Goal: Check status: Check status

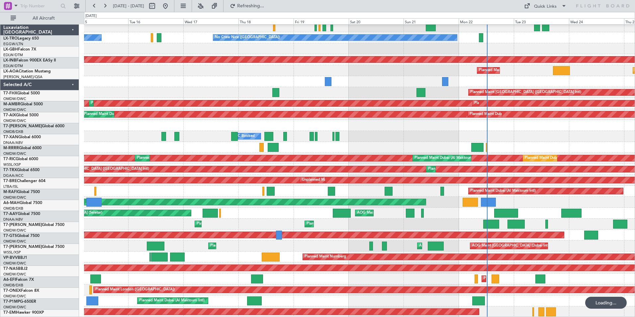
scroll to position [36, 0]
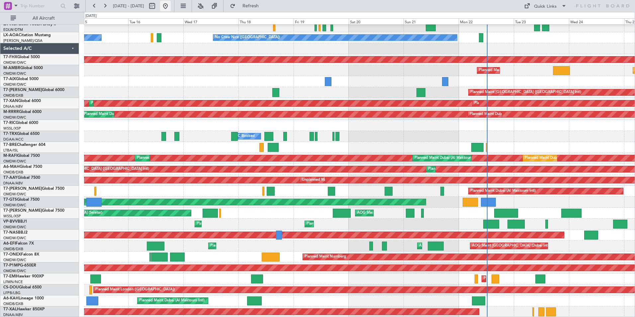
click at [171, 6] on button at bounding box center [165, 6] width 11 height 11
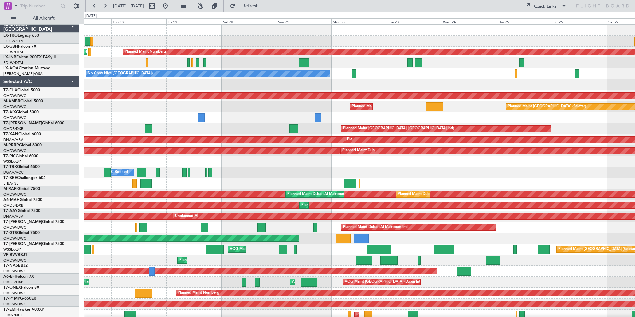
scroll to position [0, 0]
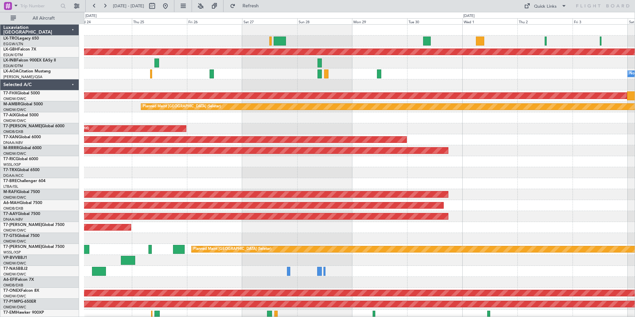
click at [188, 209] on div "Planned Maint Nurnberg No Crew [GEOGRAPHIC_DATA] ([GEOGRAPHIC_DATA]) No [GEOGRA…" at bounding box center [359, 189] width 550 height 329
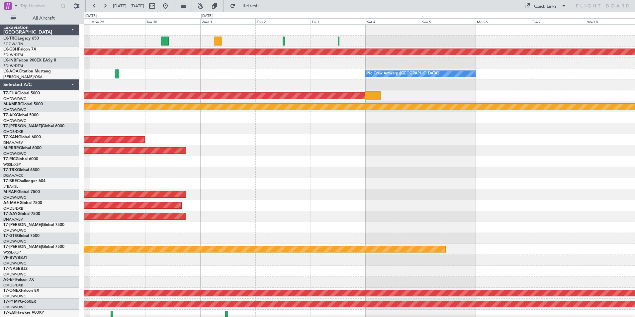
click at [134, 191] on div "Planned Maint Nurnberg No Crew [GEOGRAPHIC_DATA] ([GEOGRAPHIC_DATA]) Planned Ma…" at bounding box center [359, 189] width 550 height 329
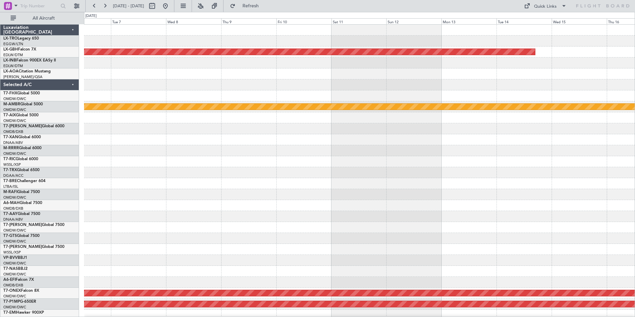
click at [114, 196] on div at bounding box center [359, 194] width 550 height 11
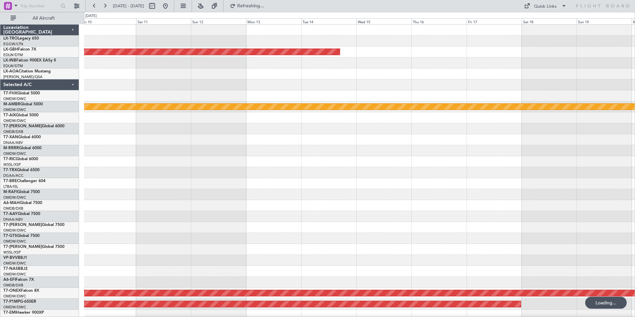
click at [300, 206] on div "Planned Maint Nurnberg Planned Maint [GEOGRAPHIC_DATA] (Seletar) Planned Maint …" at bounding box center [359, 189] width 550 height 329
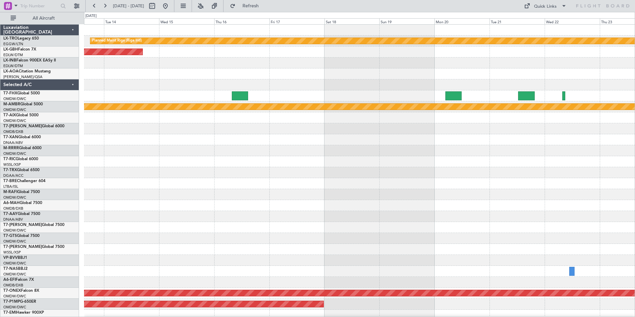
click at [508, 180] on div "Planned Maint Riga (Riga Intl) Planned Maint Nurnberg No Crew [GEOGRAPHIC_DATA]…" at bounding box center [359, 189] width 550 height 329
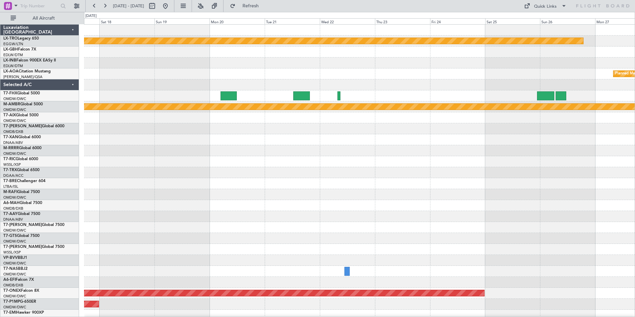
click at [304, 218] on div at bounding box center [359, 216] width 550 height 11
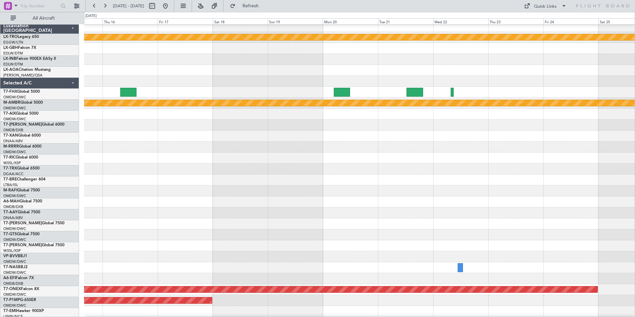
click at [183, 202] on div at bounding box center [359, 201] width 550 height 11
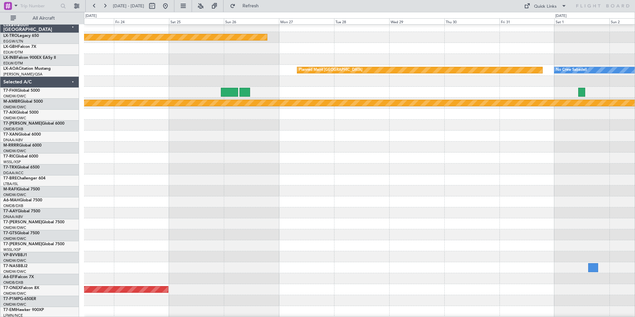
scroll to position [4, 0]
click at [163, 187] on div at bounding box center [359, 190] width 550 height 11
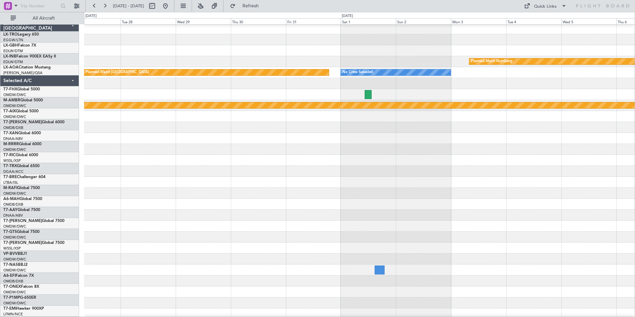
scroll to position [0, 0]
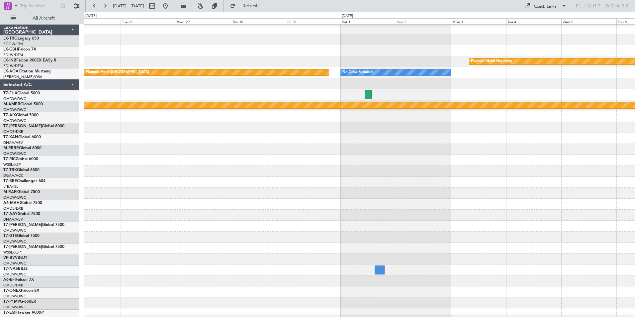
click at [199, 196] on div at bounding box center [359, 193] width 550 height 11
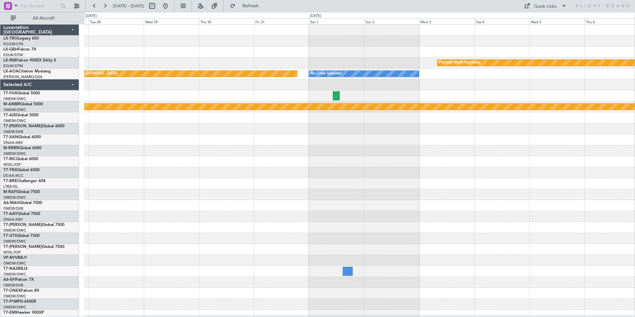
click at [228, 146] on div at bounding box center [359, 150] width 550 height 11
click at [171, 6] on button at bounding box center [165, 6] width 11 height 11
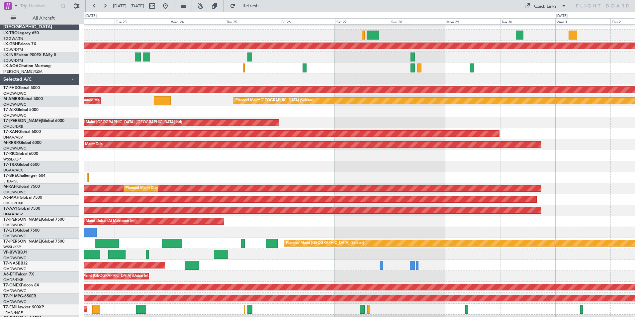
click at [170, 115] on div at bounding box center [359, 111] width 550 height 11
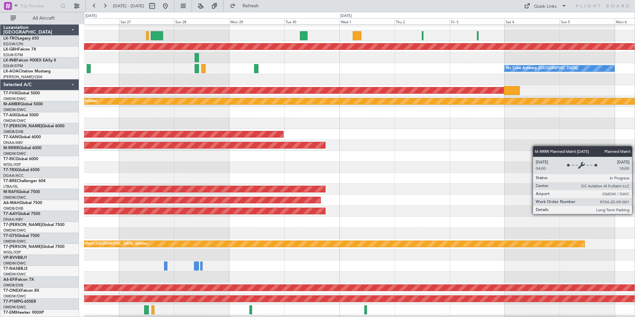
click at [172, 151] on div "Planned Maint Dubai (Al Maktoum Intl)" at bounding box center [359, 145] width 550 height 11
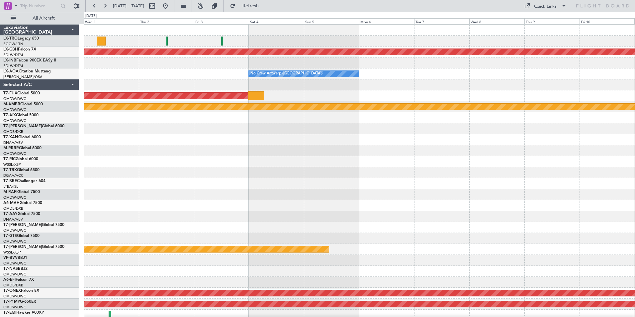
click at [295, 160] on div "Planned Maint Nurnberg No Crew [GEOGRAPHIC_DATA] ([GEOGRAPHIC_DATA]) Planned Ma…" at bounding box center [359, 189] width 550 height 329
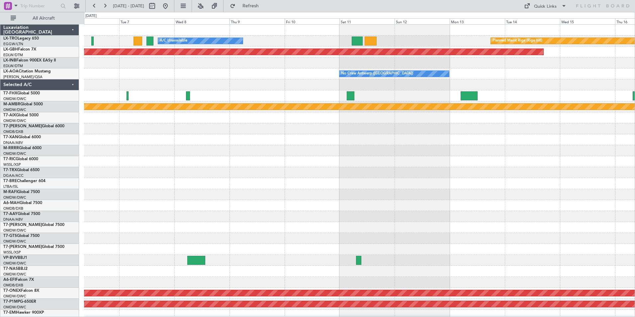
click at [253, 145] on div "A/C Unavailable Planned Maint [GEOGRAPHIC_DATA] (Riga Intl) Planned Maint Nurnb…" at bounding box center [359, 189] width 550 height 329
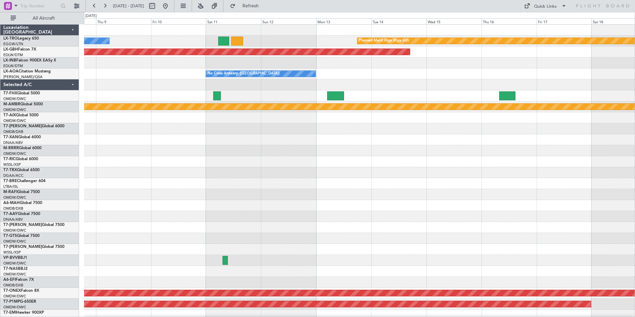
click at [212, 151] on div "Planned Maint Riga (Riga Intl) A/C Unavailable Planned Maint Nurnberg No Crew […" at bounding box center [359, 189] width 550 height 329
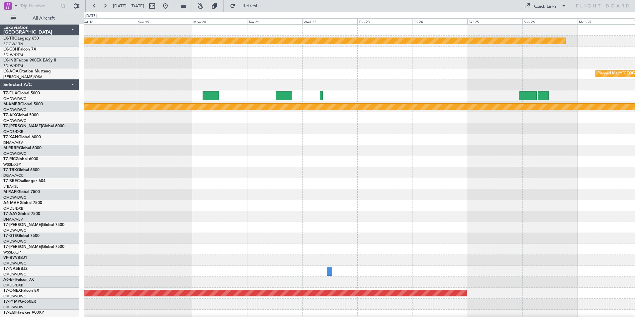
click at [152, 171] on div "Planned Maint Riga (Riga Intl) Planned Maint [GEOGRAPHIC_DATA] Planned Maint [G…" at bounding box center [359, 189] width 550 height 329
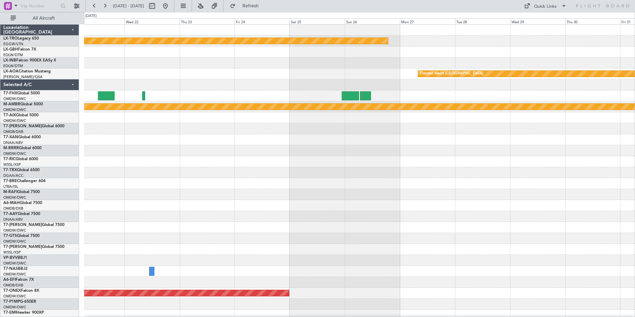
click at [349, 186] on div at bounding box center [359, 183] width 550 height 11
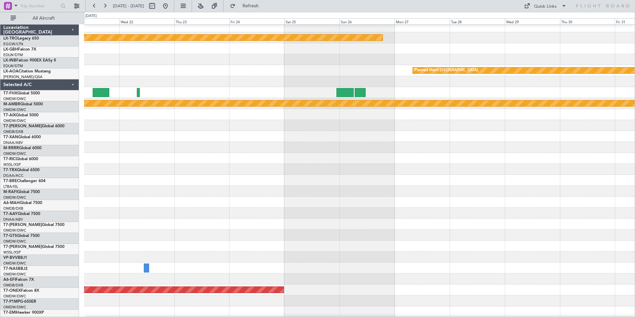
scroll to position [10, 0]
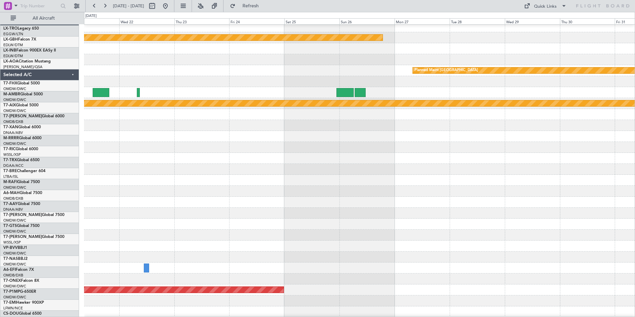
click at [445, 123] on div at bounding box center [359, 125] width 550 height 11
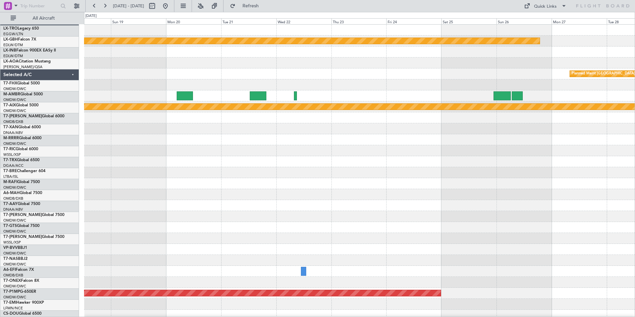
scroll to position [0, 0]
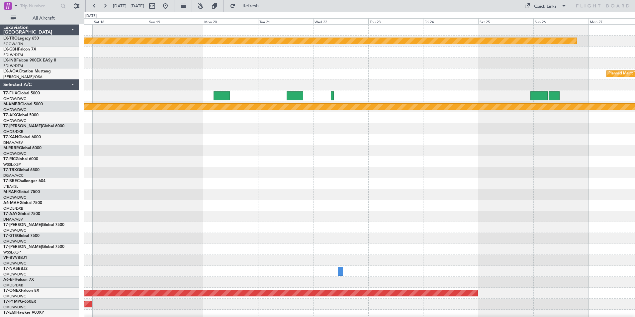
click at [444, 184] on div "Planned Maint Riga (Riga Intl) Planned Maint [GEOGRAPHIC_DATA] Planned Maint [G…" at bounding box center [359, 189] width 550 height 329
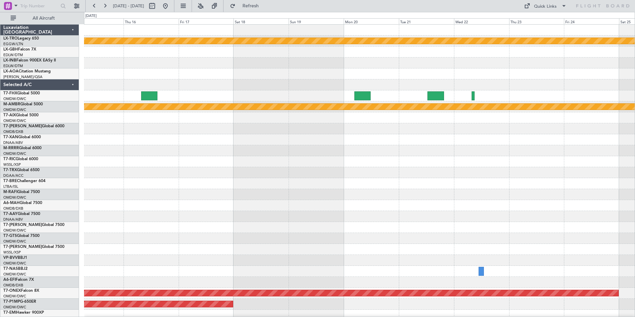
click at [496, 195] on div "Planned Maint Riga (Riga Intl) Planned Maint Nurnberg Planned Maint [GEOGRAPHIC…" at bounding box center [359, 189] width 550 height 329
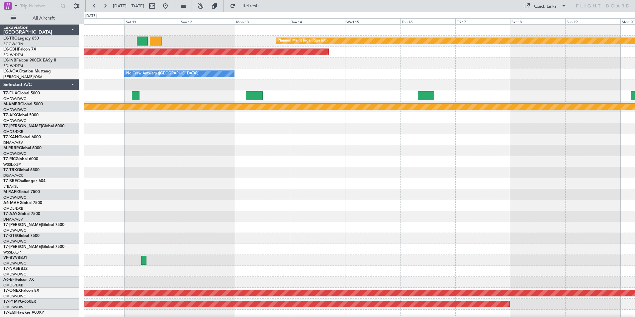
click at [408, 172] on div "Planned Maint Riga (Riga Intl) A/C Unavailable Planned Maint Nurnberg No Crew […" at bounding box center [359, 189] width 550 height 329
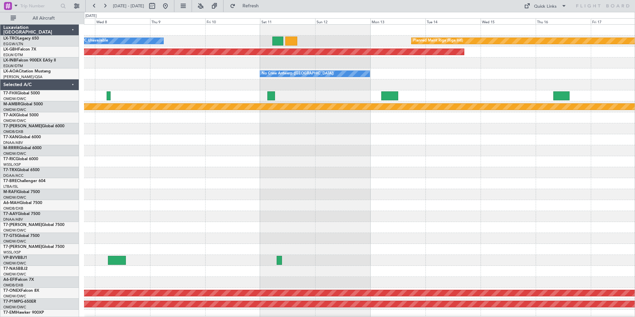
click at [375, 164] on div "Planned Maint Riga (Riga Intl) A/C Unavailable Planned Maint Nurnberg No Crew […" at bounding box center [359, 189] width 550 height 329
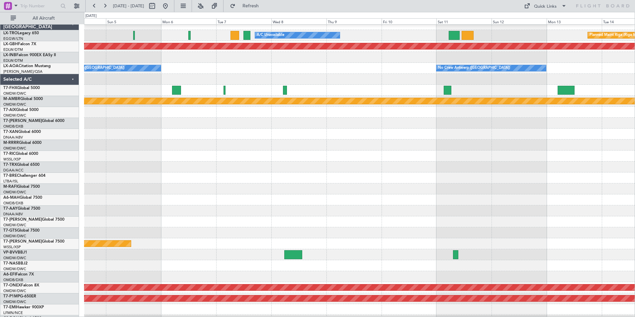
scroll to position [6, 0]
click at [304, 133] on div at bounding box center [359, 133] width 550 height 11
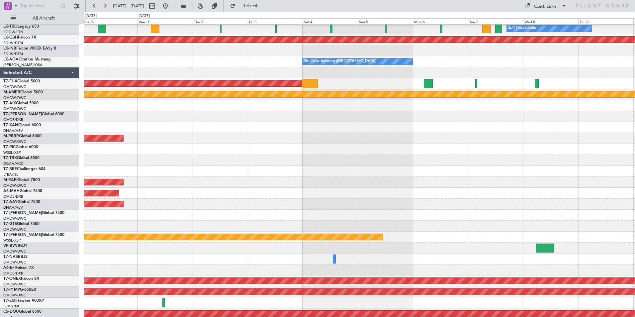
scroll to position [12, 0]
click at [453, 110] on div at bounding box center [359, 105] width 550 height 11
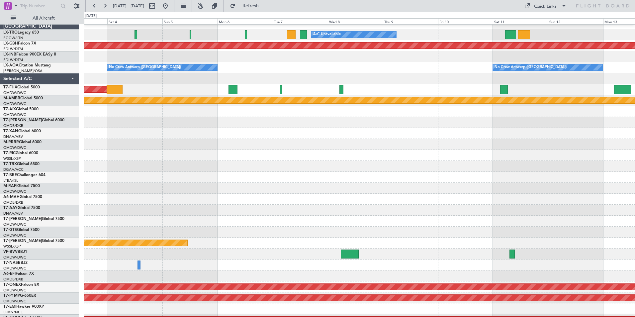
scroll to position [7, 0]
click at [245, 164] on div at bounding box center [359, 166] width 550 height 11
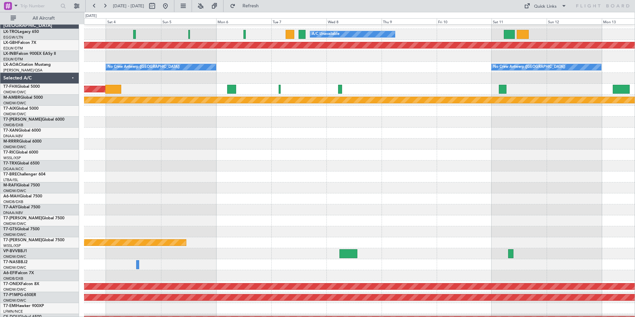
scroll to position [0, 0]
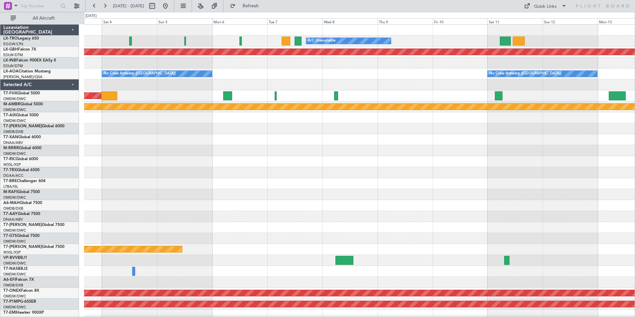
click at [543, 201] on div "A/C Unavailable Planned Maint [GEOGRAPHIC_DATA] (Riga Intl) Planned Maint Nurnb…" at bounding box center [359, 189] width 550 height 329
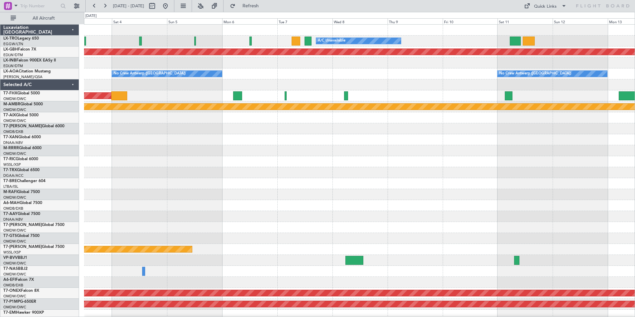
click at [259, 186] on div "A/C Unavailable Planned Maint [GEOGRAPHIC_DATA] (Riga Intl) Planned Maint Nurnb…" at bounding box center [359, 189] width 550 height 329
